Goal: Task Accomplishment & Management: Manage account settings

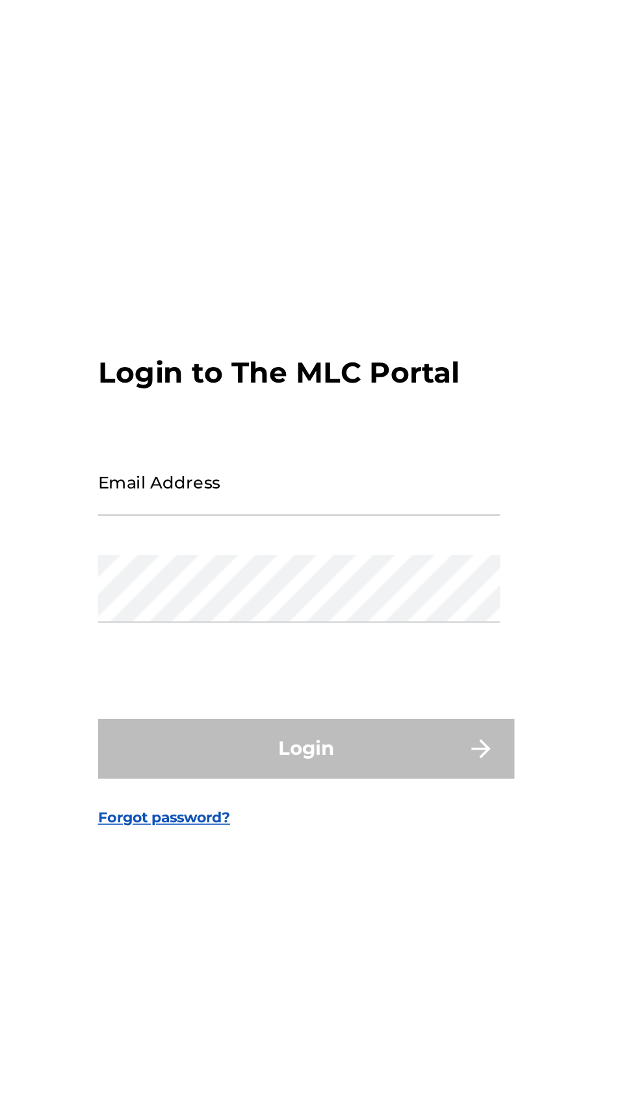
click at [367, 533] on input "Email Address" at bounding box center [315, 514] width 220 height 37
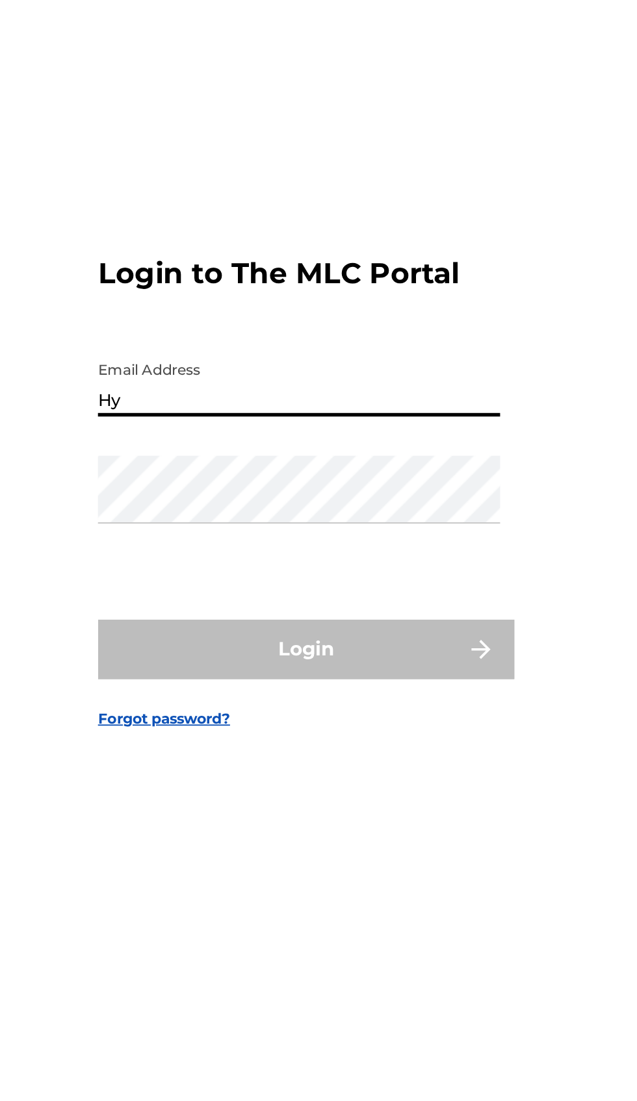
click at [350, 533] on input "Hy" at bounding box center [315, 514] width 220 height 37
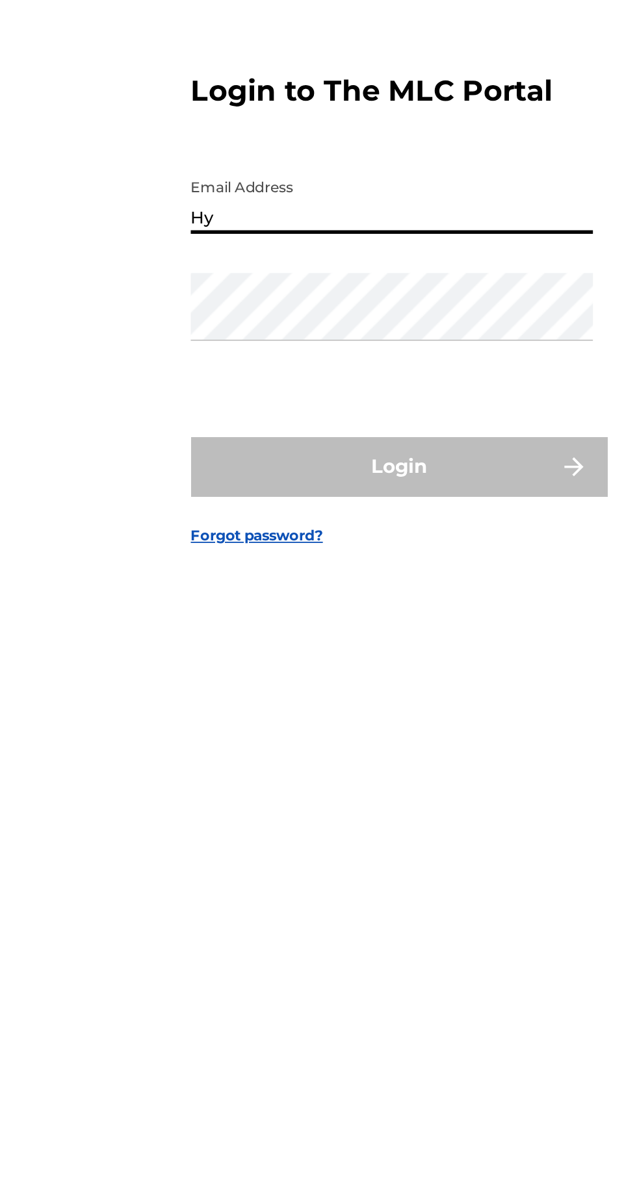
type input "[EMAIL_ADDRESS][DOMAIN_NAME]"
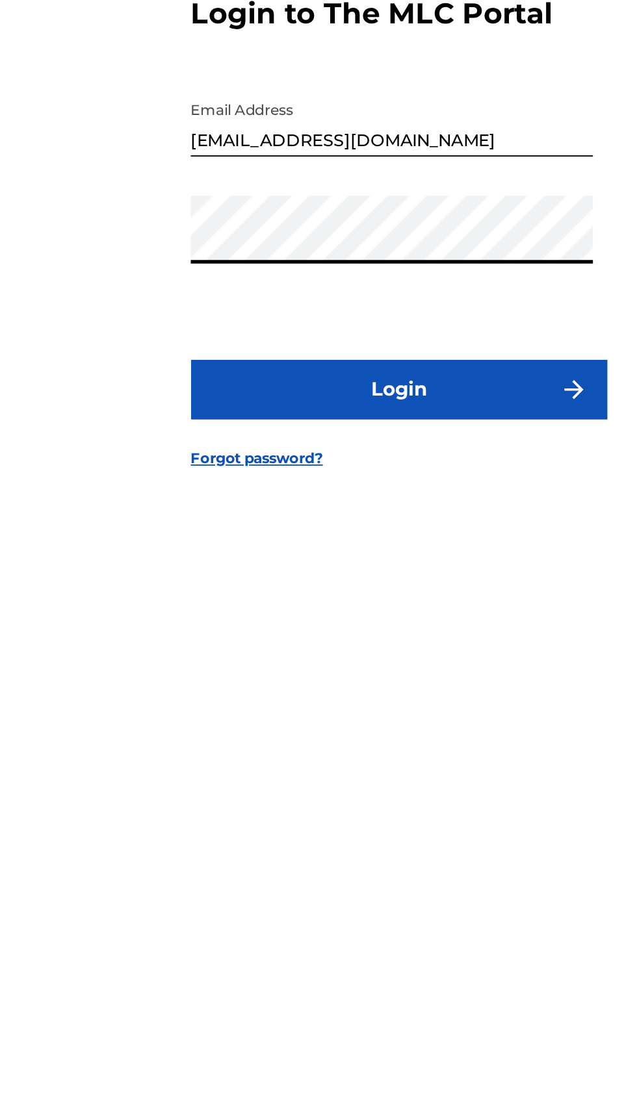
click at [346, 676] on button "Login" at bounding box center [318, 660] width 227 height 32
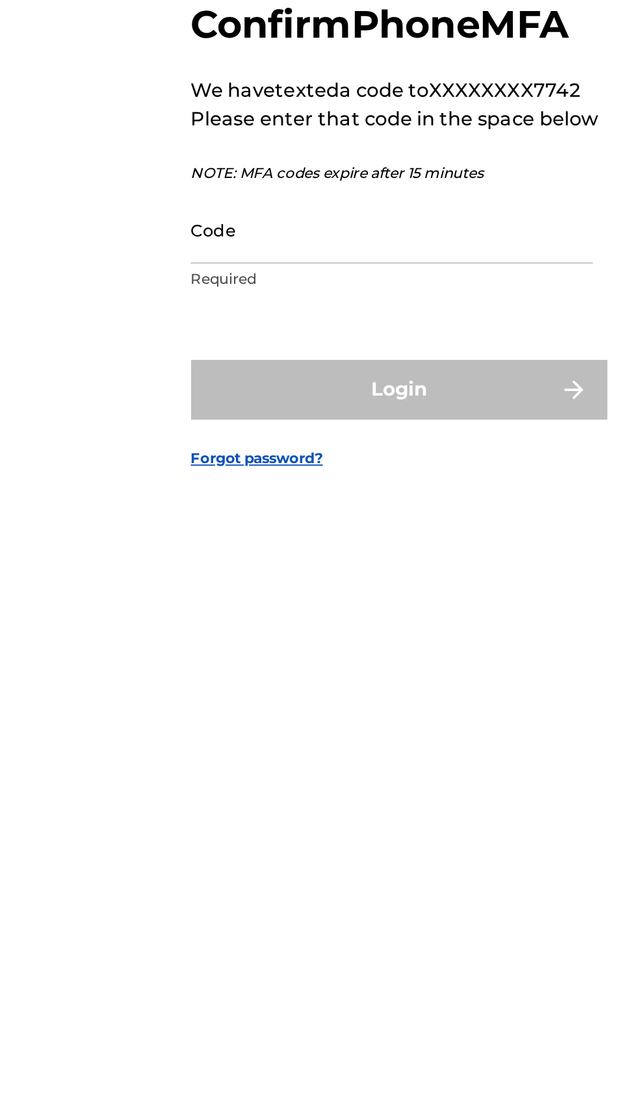
click at [342, 590] on input "Code" at bounding box center [315, 571] width 220 height 37
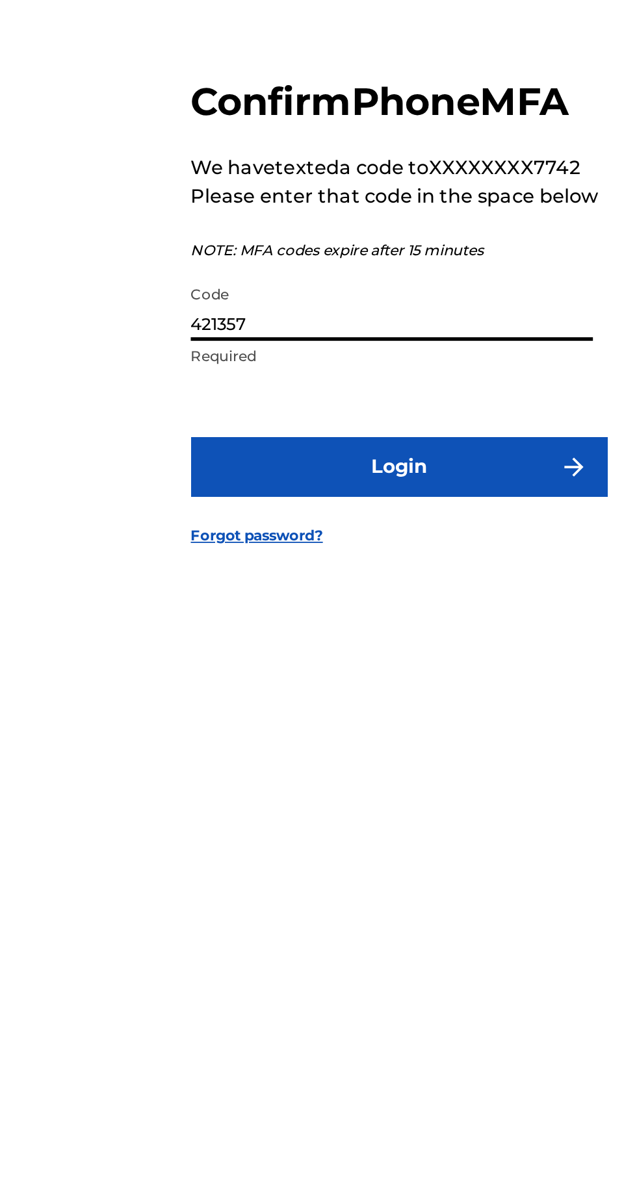
type input "421357"
click at [333, 717] on button "Login" at bounding box center [318, 701] width 227 height 32
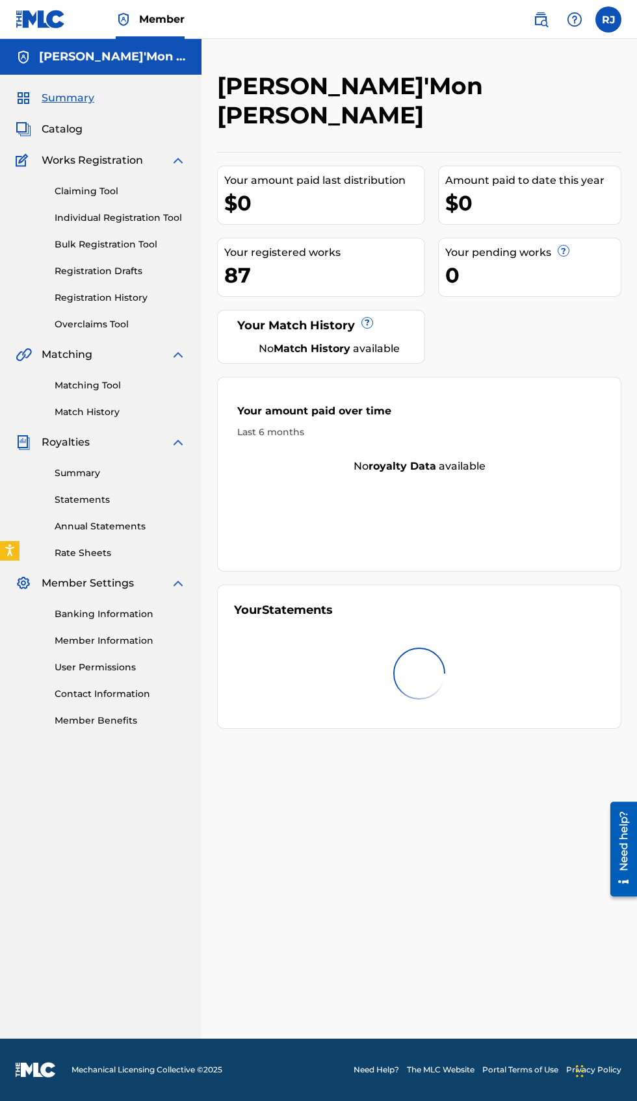
click at [127, 500] on link "Statements" at bounding box center [120, 500] width 131 height 14
